Goal: Information Seeking & Learning: Find specific fact

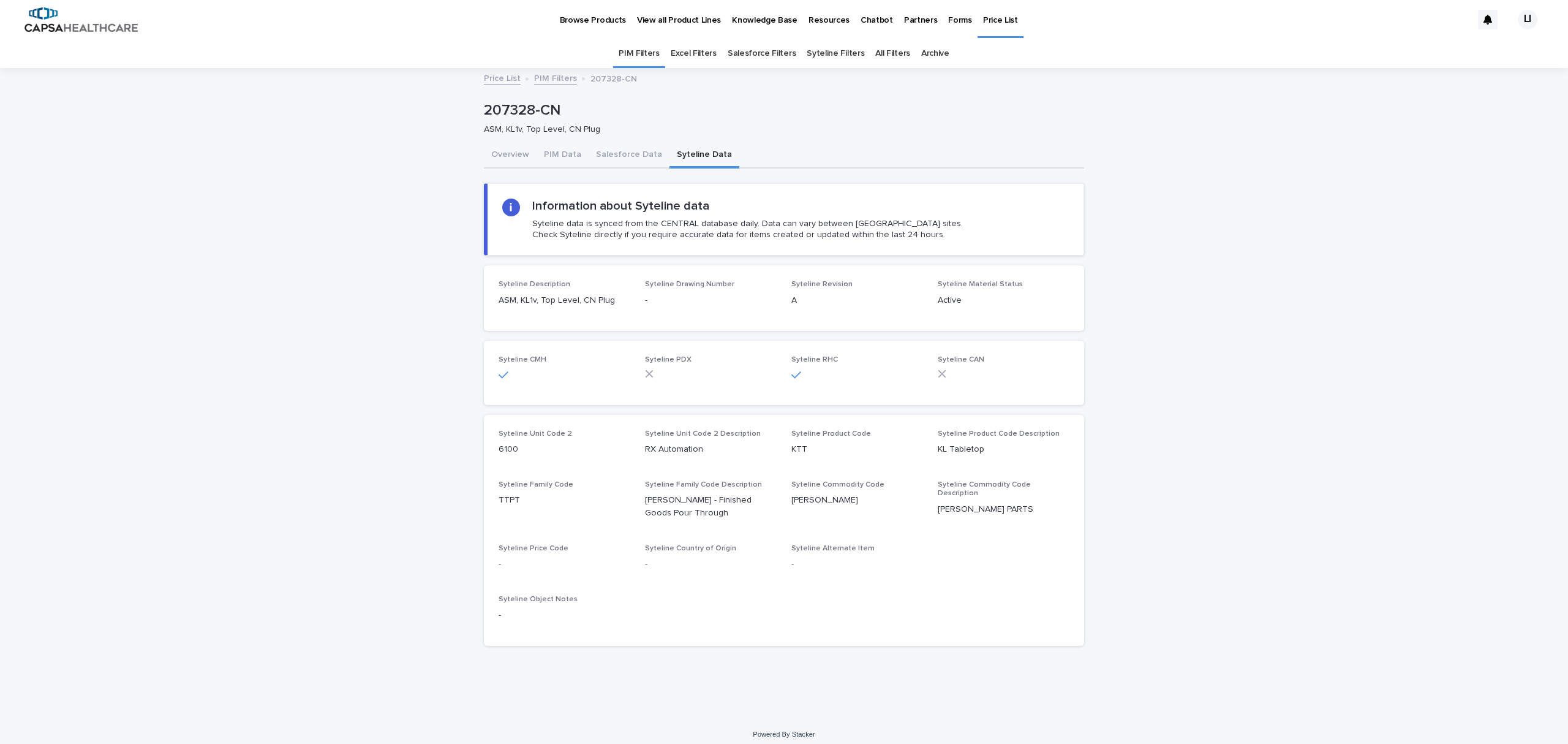
click at [983, 20] on p "Price List" at bounding box center [1000, 13] width 35 height 25
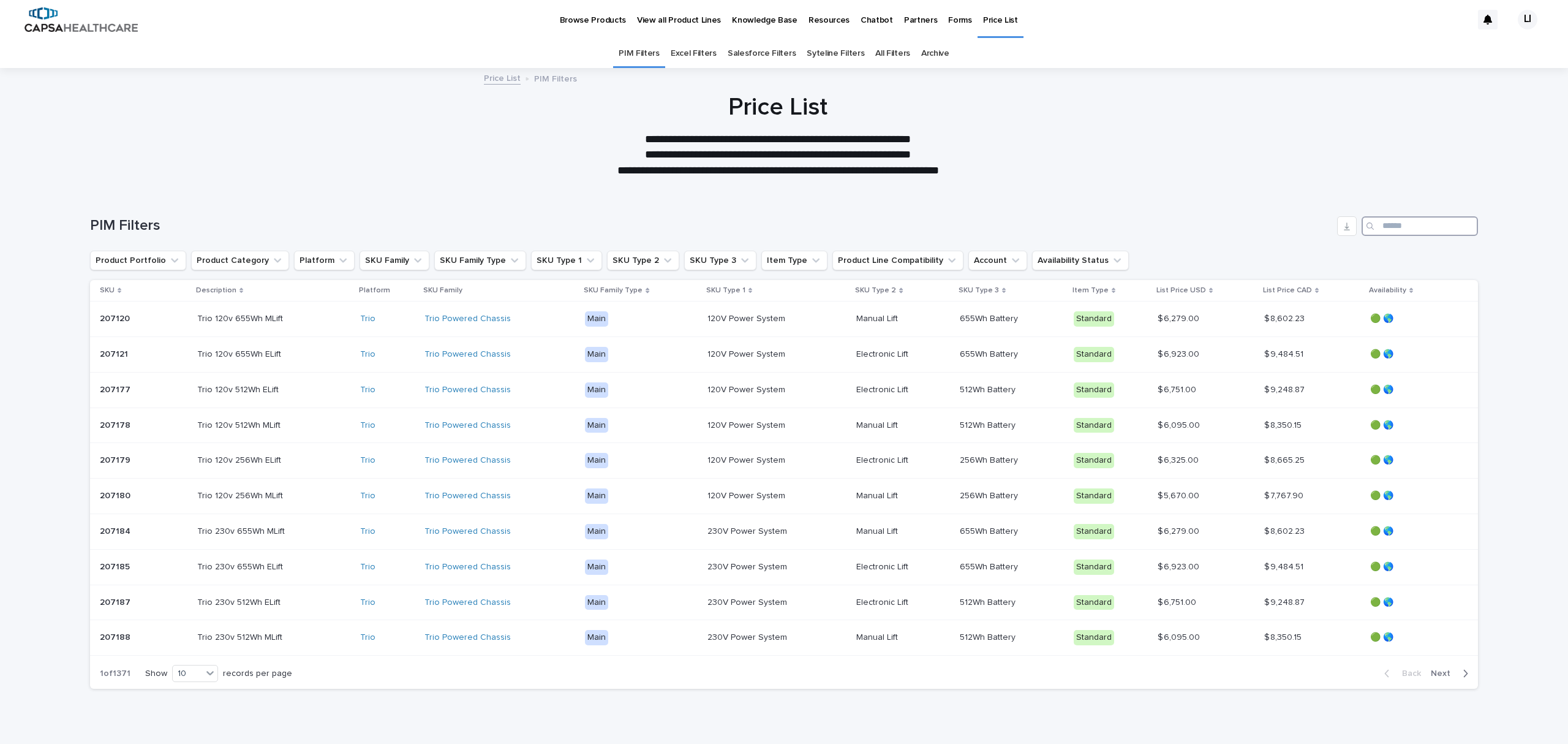
click at [1425, 228] on input "Search" at bounding box center [1419, 226] width 116 height 20
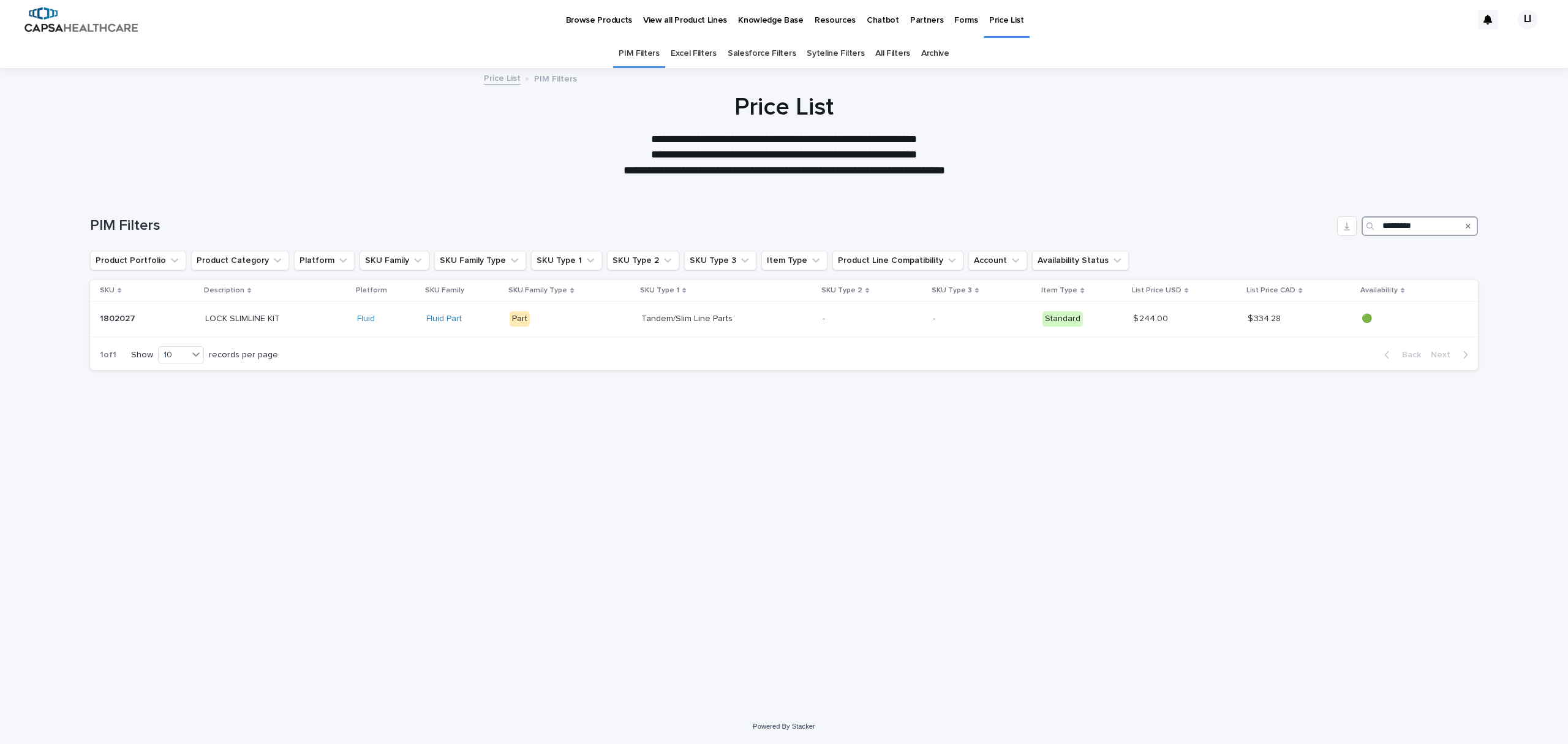
type input "*********"
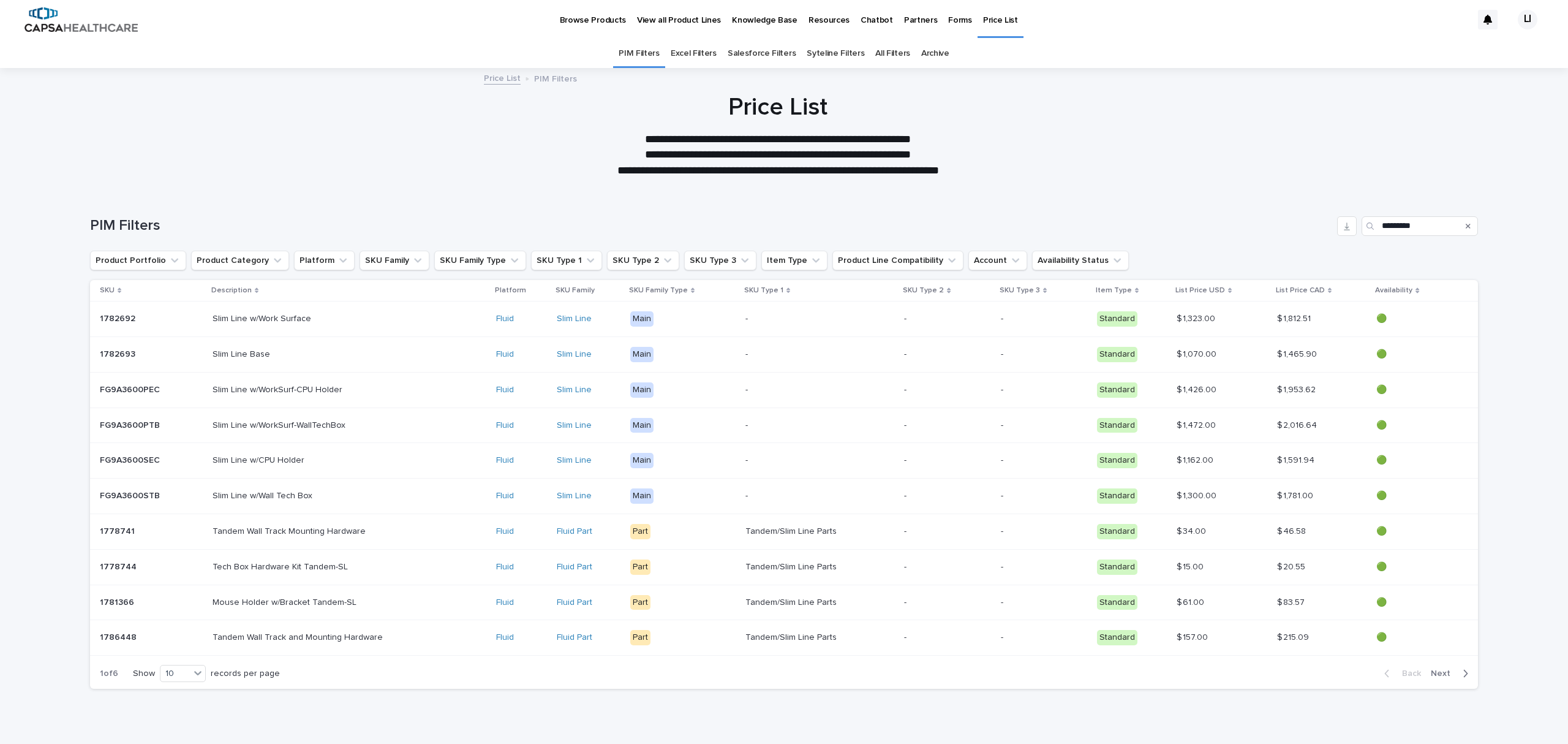
click at [115, 354] on p "1782693" at bounding box center [119, 353] width 38 height 13
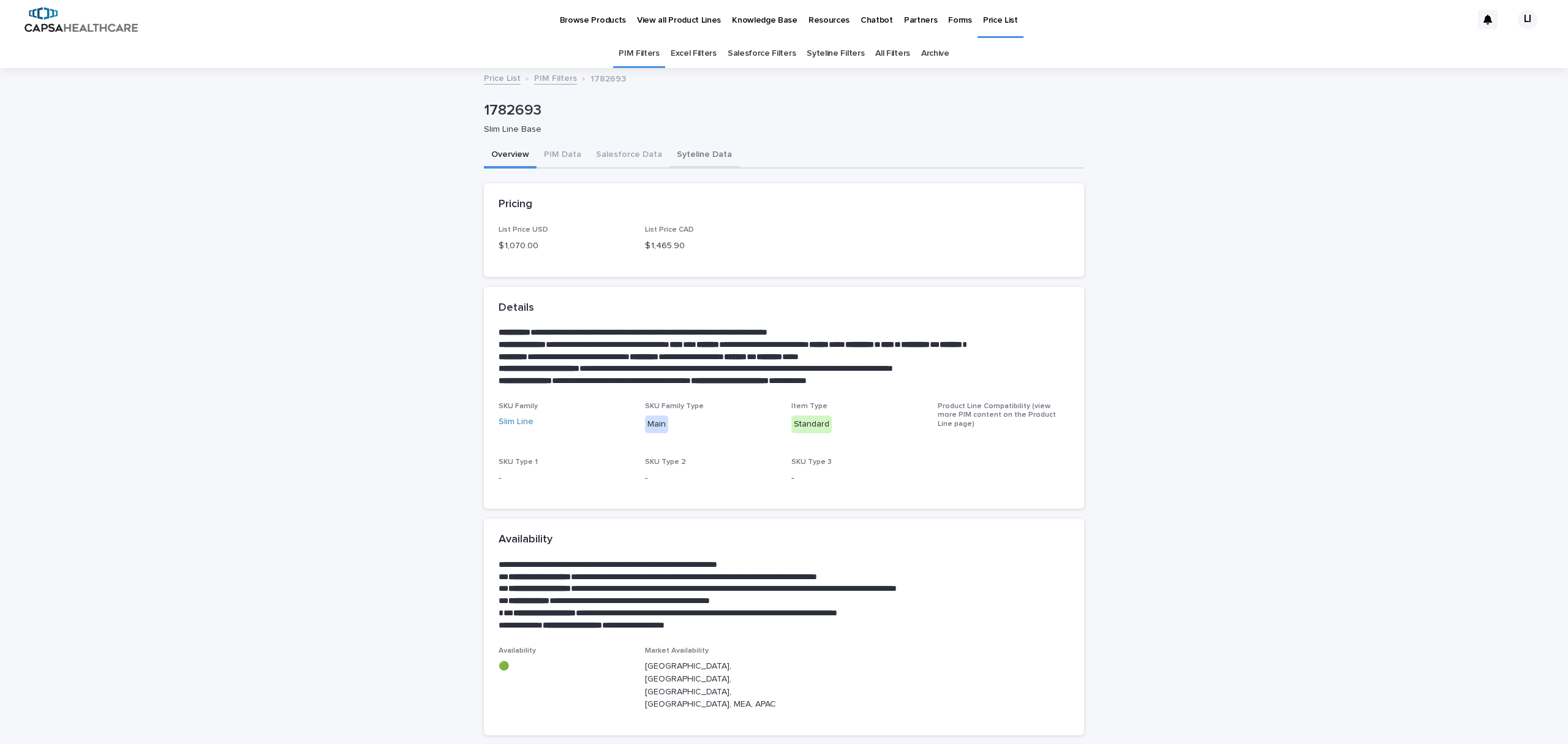
click at [683, 145] on button "Syteline Data" at bounding box center [704, 155] width 70 height 25
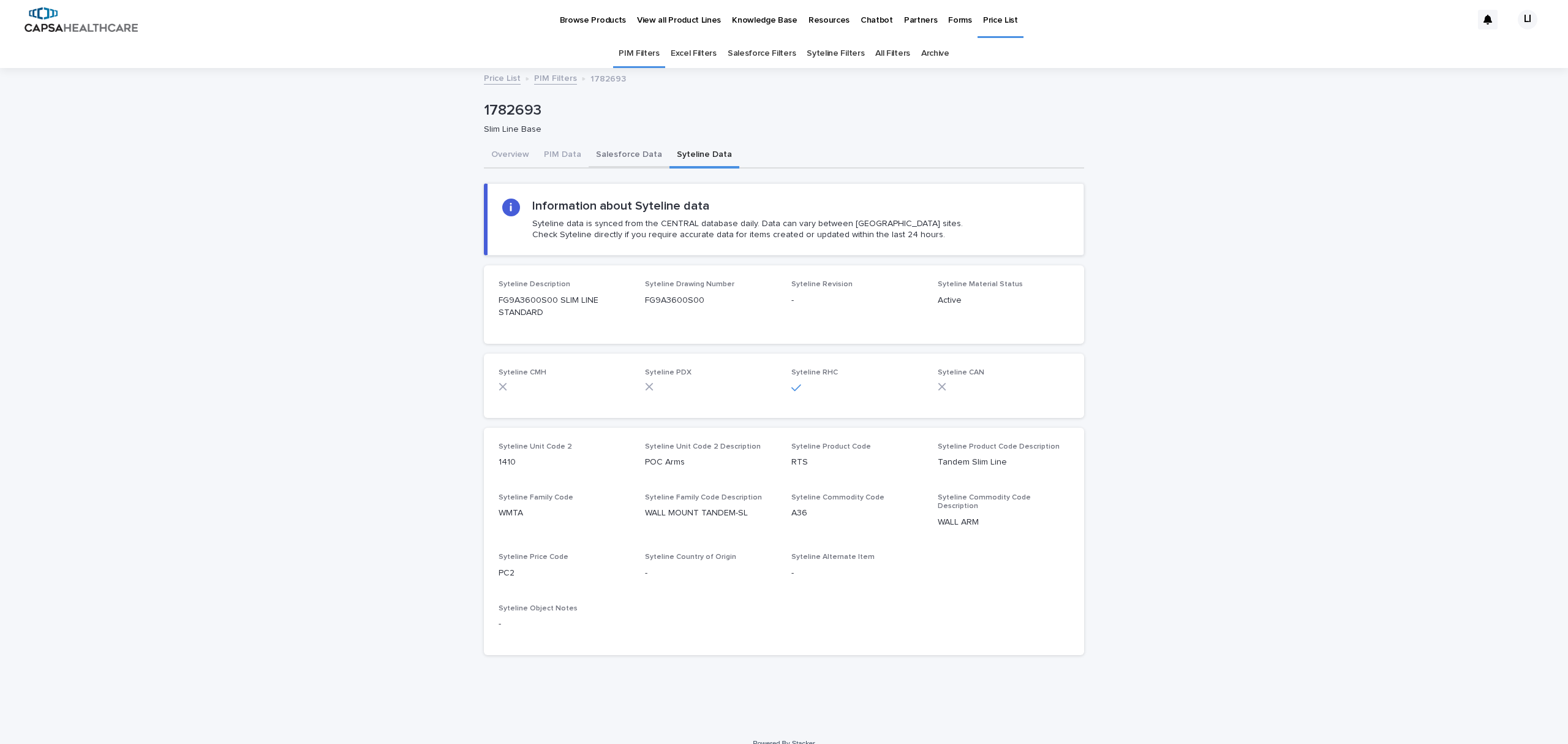
click at [626, 155] on button "Salesforce Data" at bounding box center [629, 155] width 81 height 25
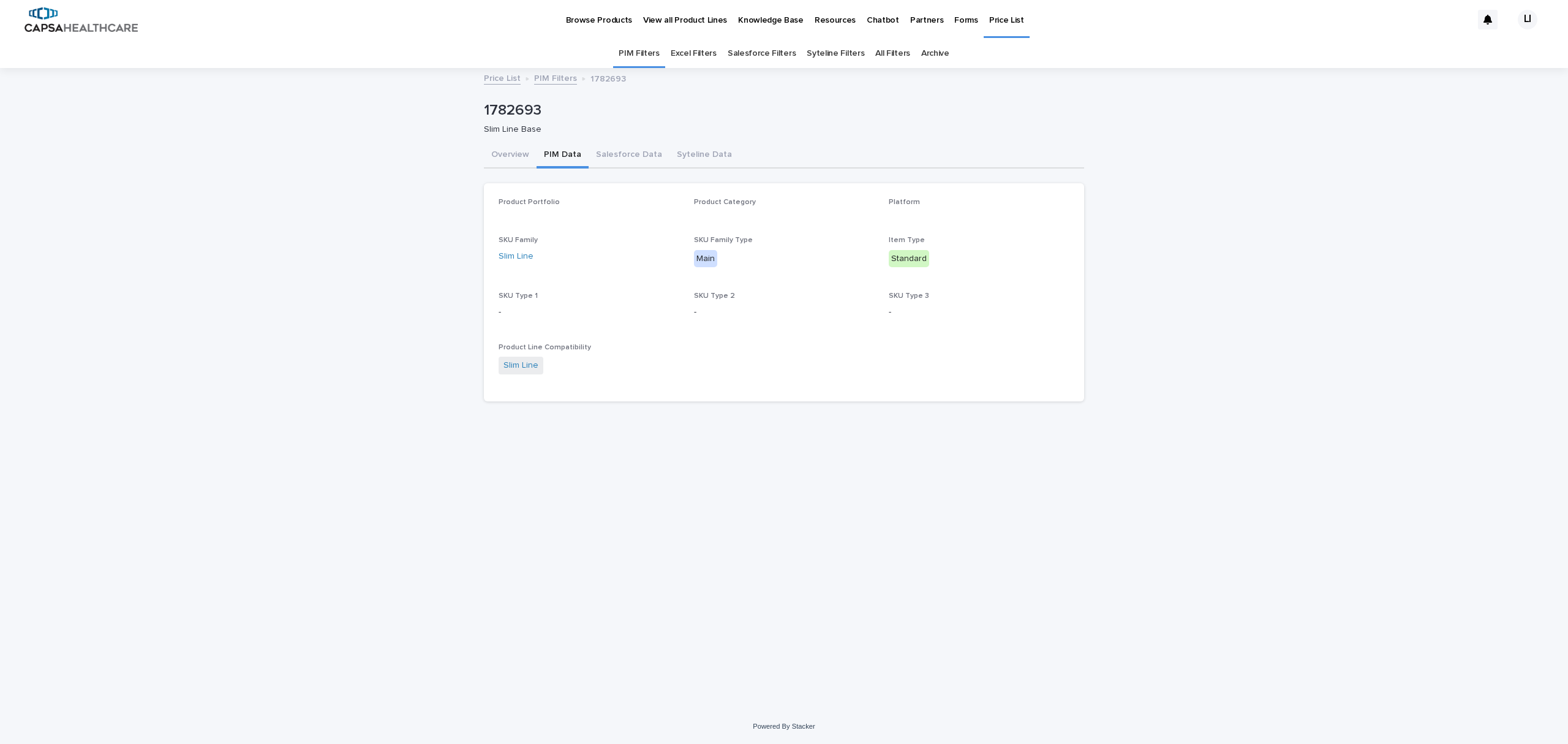
click at [564, 153] on button "PIM Data" at bounding box center [562, 155] width 52 height 25
click at [513, 153] on button "Overview" at bounding box center [510, 155] width 53 height 25
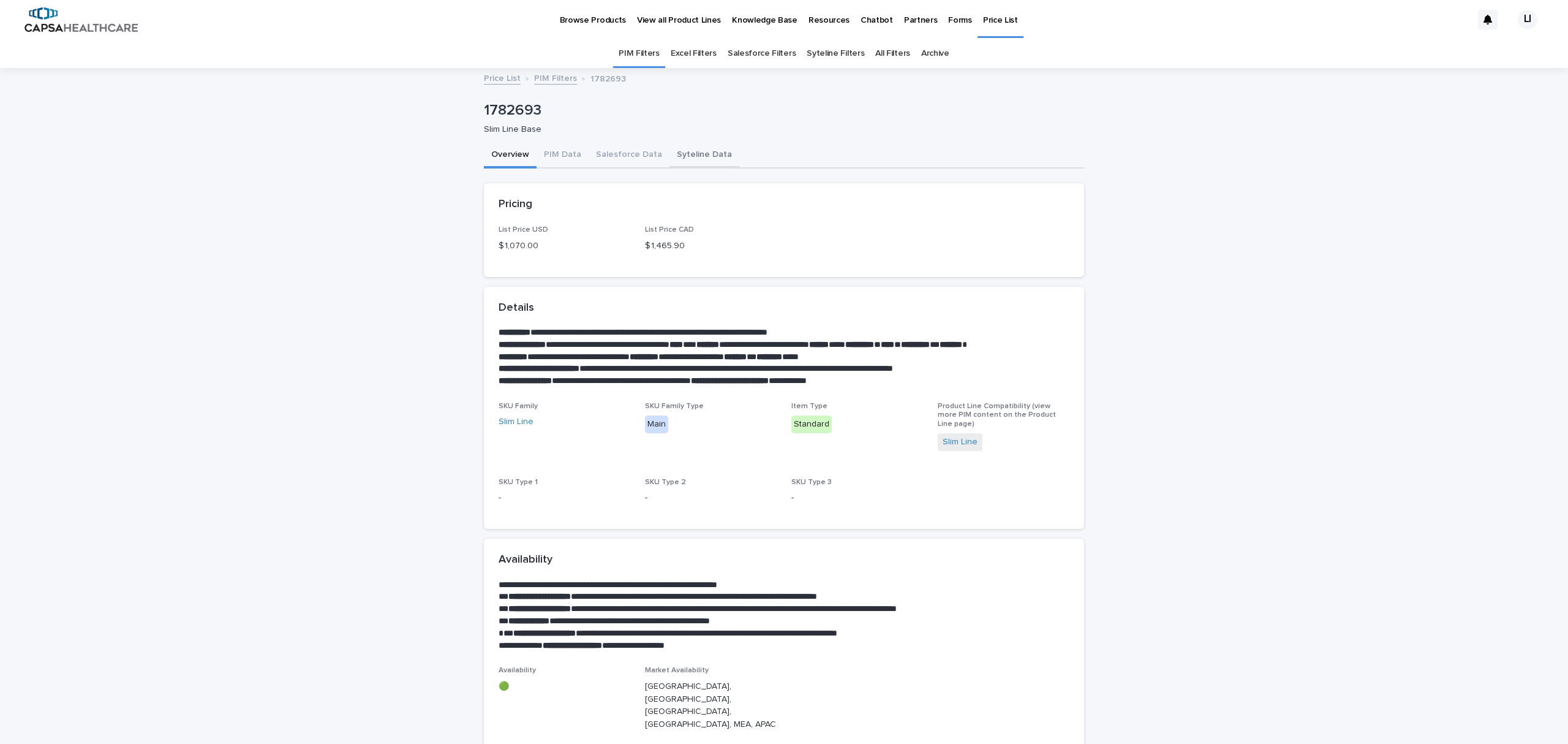
click at [687, 158] on button "Syteline Data" at bounding box center [704, 155] width 70 height 25
